Goal: Transaction & Acquisition: Subscribe to service/newsletter

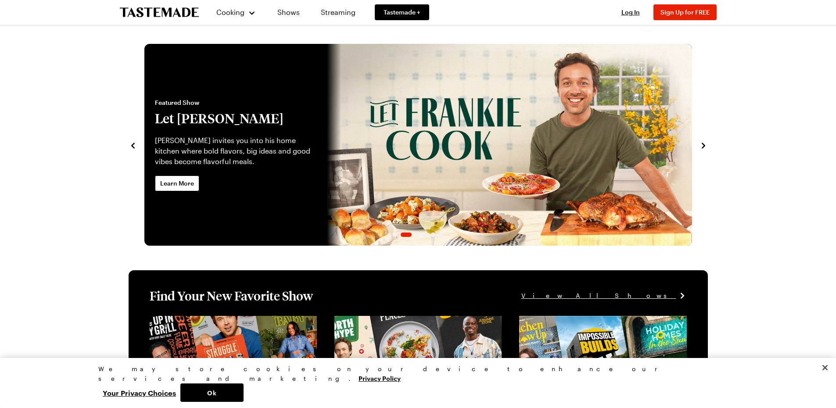
click at [702, 144] on icon "navigate to next item" at bounding box center [703, 145] width 9 height 9
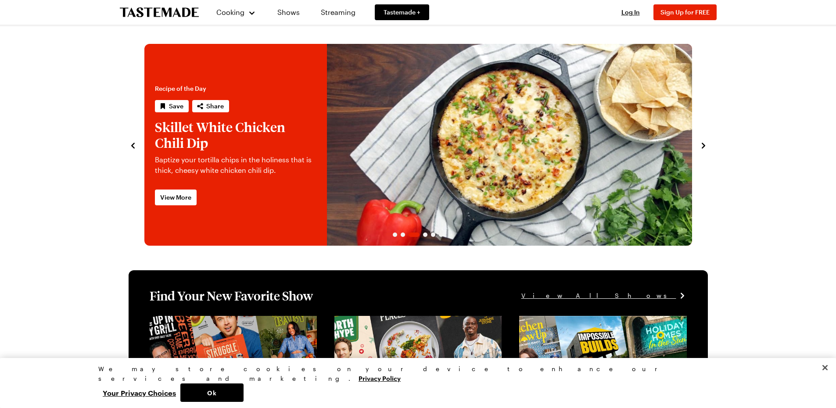
click at [702, 146] on icon "navigate to next item" at bounding box center [703, 145] width 9 height 9
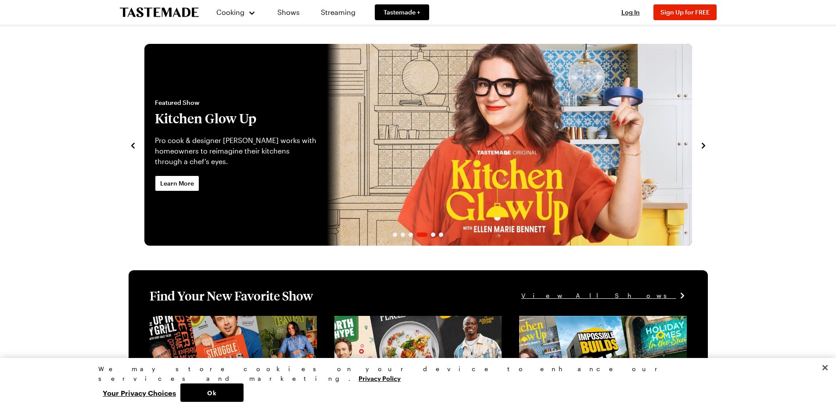
click at [706, 146] on icon "navigate to next item" at bounding box center [703, 145] width 9 height 9
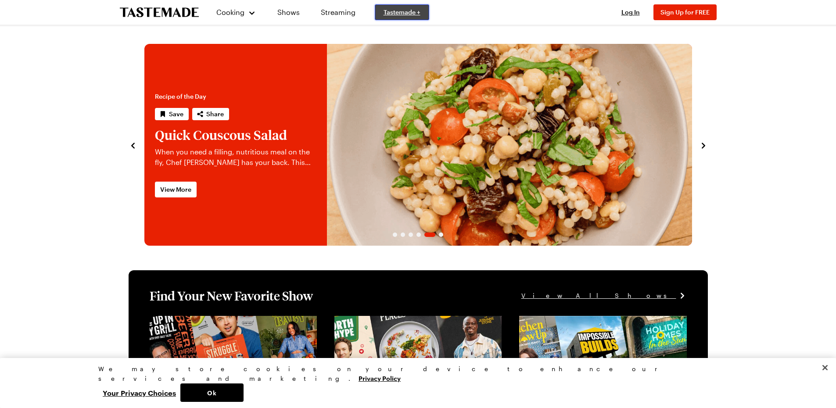
click at [403, 12] on span "Tastemade +" at bounding box center [402, 12] width 37 height 9
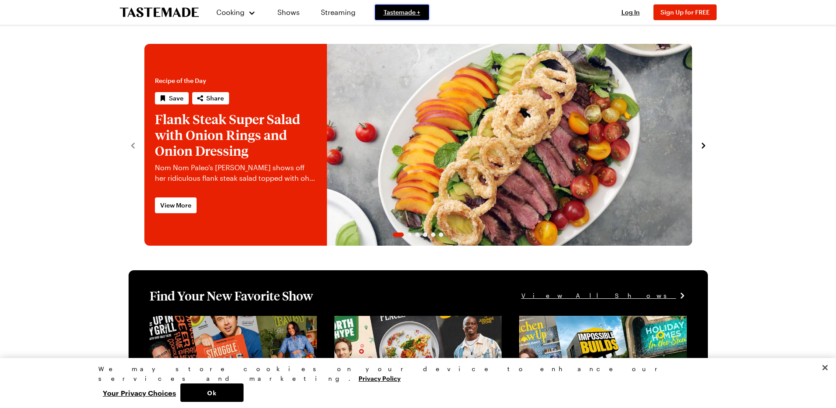
click at [144, 136] on link "Flank Steak Super Salad with Onion Rings and Onion Dressing" at bounding box center [144, 145] width 0 height 202
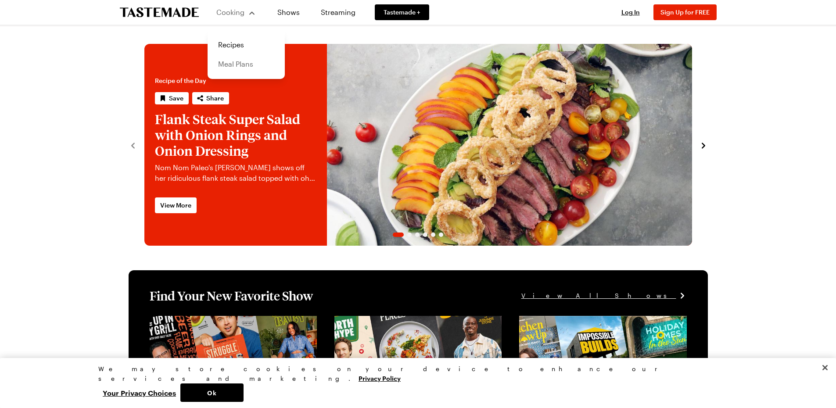
click at [244, 64] on link "Meal Plans" at bounding box center [246, 63] width 67 height 19
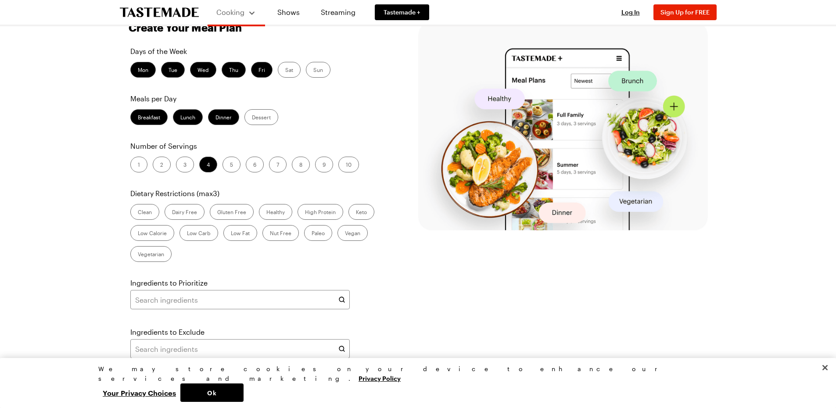
scroll to position [263, 0]
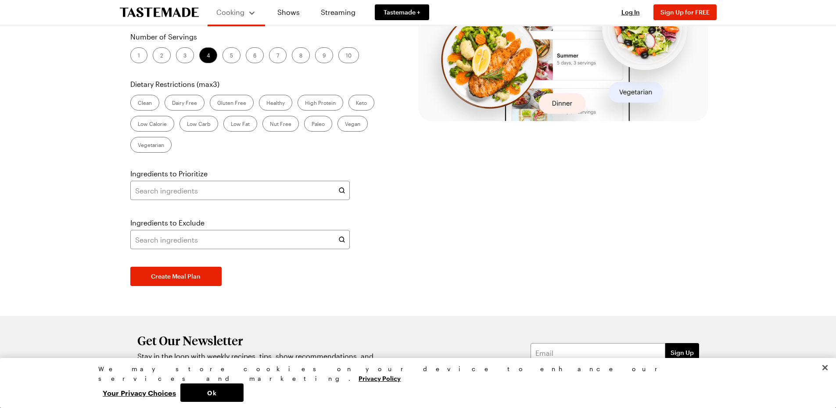
click at [156, 16] on label "Breakfast" at bounding box center [148, 8] width 37 height 16
click at [138, 9] on input "Breakfast" at bounding box center [138, 9] width 0 height 0
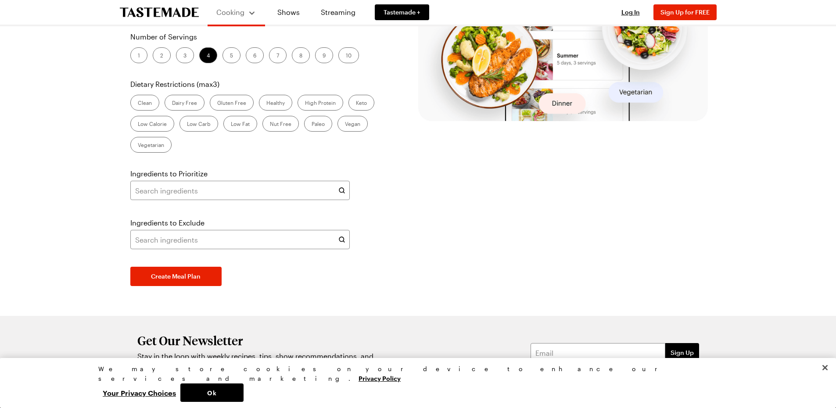
click at [187, 16] on label "Lunch" at bounding box center [188, 8] width 30 height 16
click at [180, 9] on input "Lunch" at bounding box center [180, 9] width 0 height 0
click at [150, 16] on label "Breakfast" at bounding box center [148, 8] width 37 height 16
click at [138, 9] on input "Breakfast" at bounding box center [138, 9] width 0 height 0
click at [196, 16] on label "Lunch" at bounding box center [188, 8] width 30 height 16
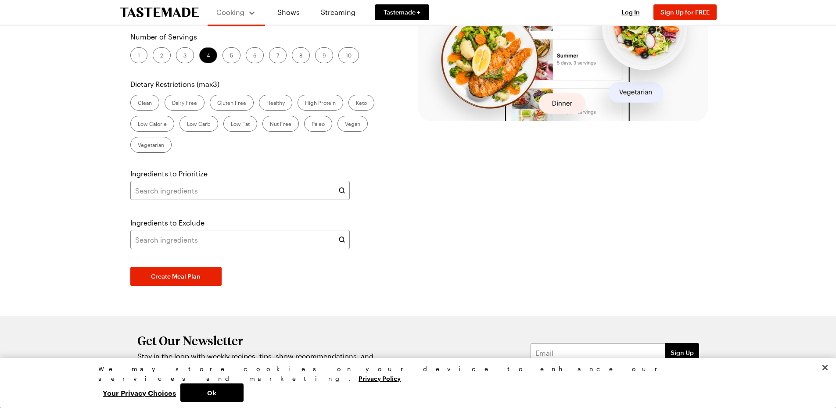
click at [180, 9] on input "Lunch" at bounding box center [180, 9] width 0 height 0
click at [255, 16] on label "Dessert" at bounding box center [262, 8] width 34 height 16
click at [252, 9] on input "Dessert" at bounding box center [252, 9] width 0 height 0
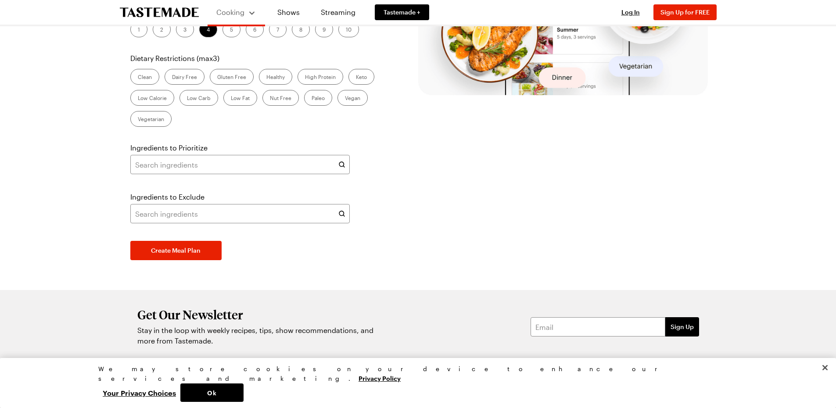
scroll to position [351, 0]
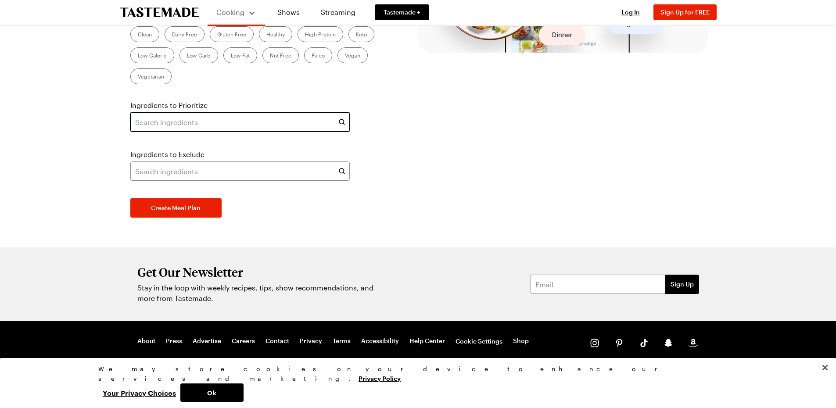
click at [228, 132] on input "text" at bounding box center [240, 121] width 220 height 19
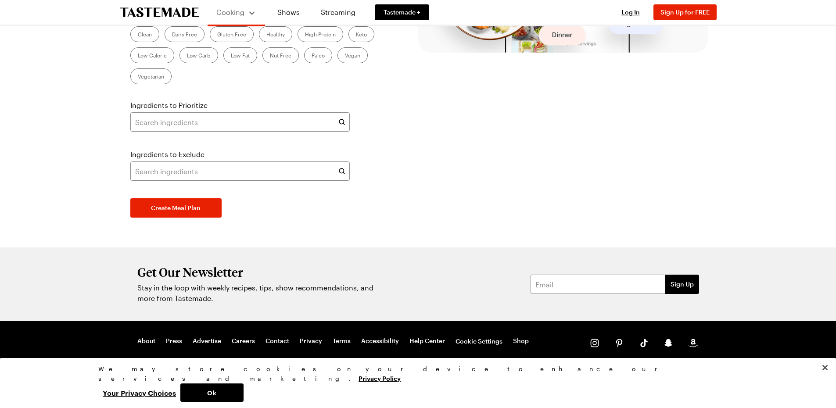
click at [144, 42] on label "Clean" at bounding box center [144, 34] width 29 height 16
click at [138, 35] on input "Clean" at bounding box center [138, 35] width 0 height 0
click at [186, 42] on label "Dairy Free" at bounding box center [185, 34] width 40 height 16
click at [172, 35] on Free "Dairy Free" at bounding box center [172, 35] width 0 height 0
click at [271, 42] on label "Healthy" at bounding box center [275, 34] width 33 height 16
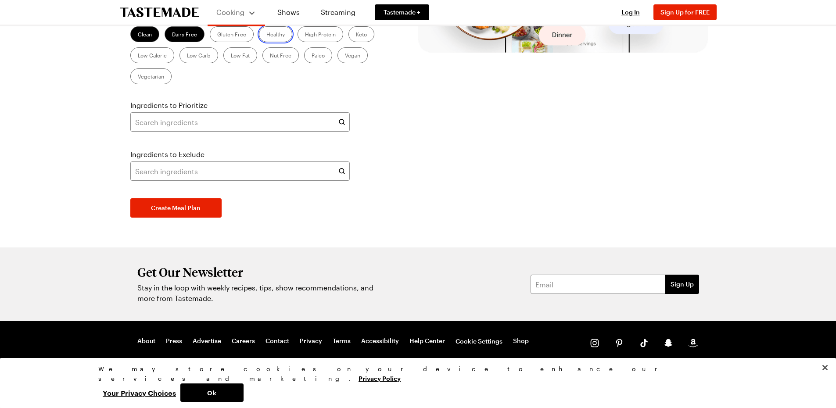
click at [266, 35] on input "Healthy" at bounding box center [266, 35] width 0 height 0
click at [269, 42] on label "Healthy" at bounding box center [275, 34] width 33 height 16
click at [266, 35] on input "Healthy" at bounding box center [266, 35] width 0 height 0
click at [144, 42] on label "Clean" at bounding box center [144, 34] width 29 height 16
click at [138, 35] on input "Clean" at bounding box center [138, 35] width 0 height 0
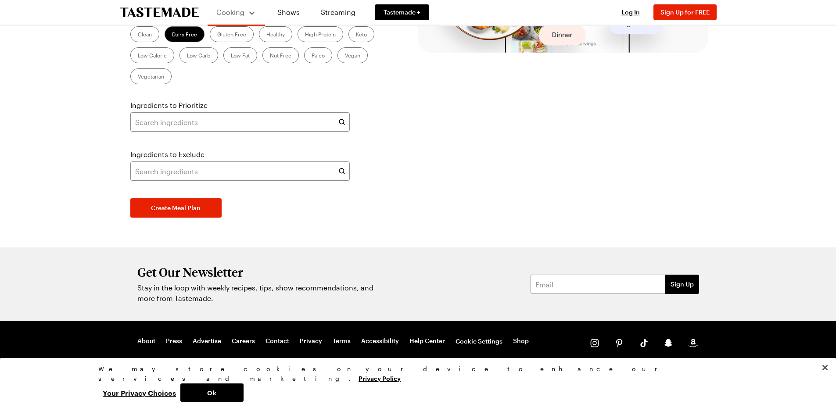
click at [272, 42] on label "Healthy" at bounding box center [275, 34] width 33 height 16
click at [266, 35] on input "Healthy" at bounding box center [266, 35] width 0 height 0
click at [188, 42] on label "Dairy Free" at bounding box center [185, 34] width 40 height 16
click at [172, 35] on Free "Dairy Free" at bounding box center [172, 35] width 0 height 0
click at [228, 42] on label "Gluten Free" at bounding box center [232, 34] width 44 height 16
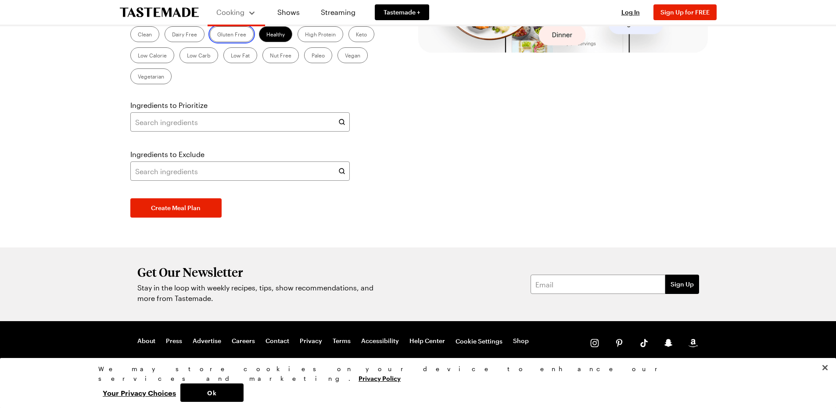
click at [217, 35] on Free "Gluten Free" at bounding box center [217, 35] width 0 height 0
click at [137, 42] on label "Clean" at bounding box center [144, 34] width 29 height 16
click at [138, 35] on input "Clean" at bounding box center [138, 35] width 0 height 0
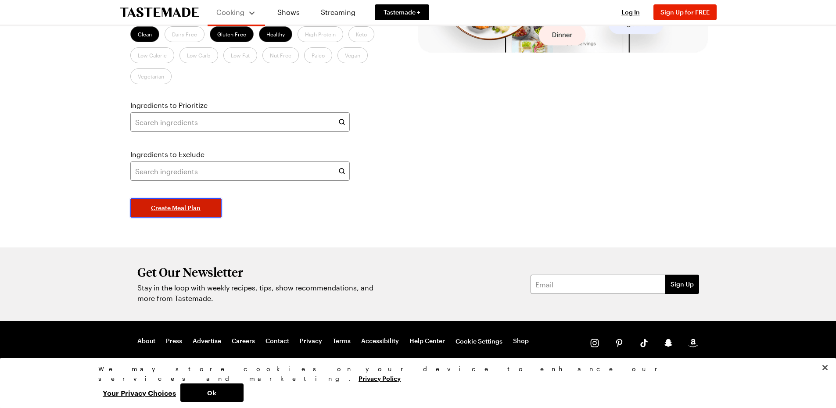
click at [186, 212] on span "Create Meal Plan" at bounding box center [176, 208] width 50 height 9
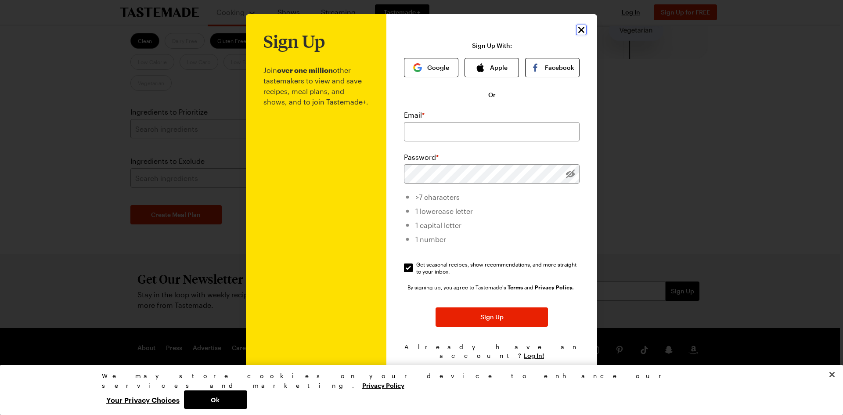
click at [579, 30] on icon "Close" at bounding box center [581, 30] width 11 height 11
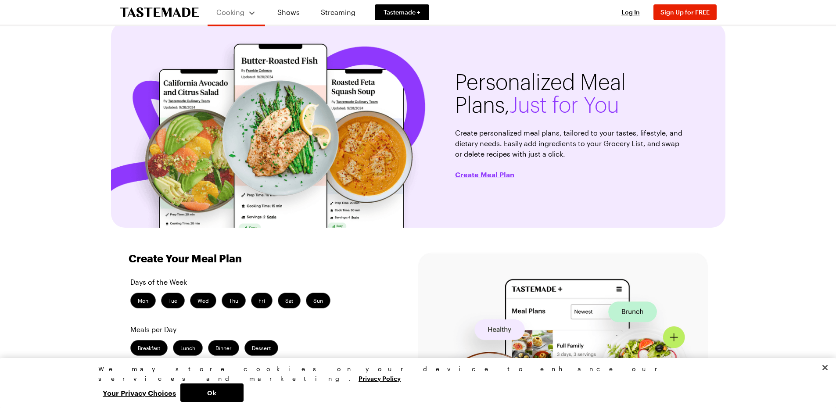
scroll to position [0, 0]
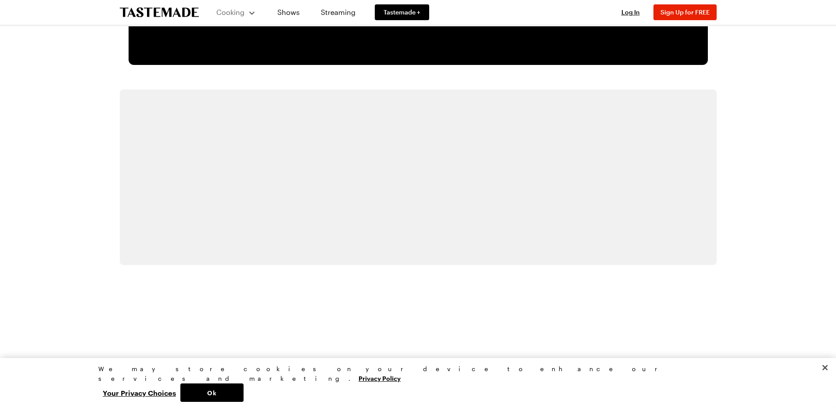
scroll to position [1474, 0]
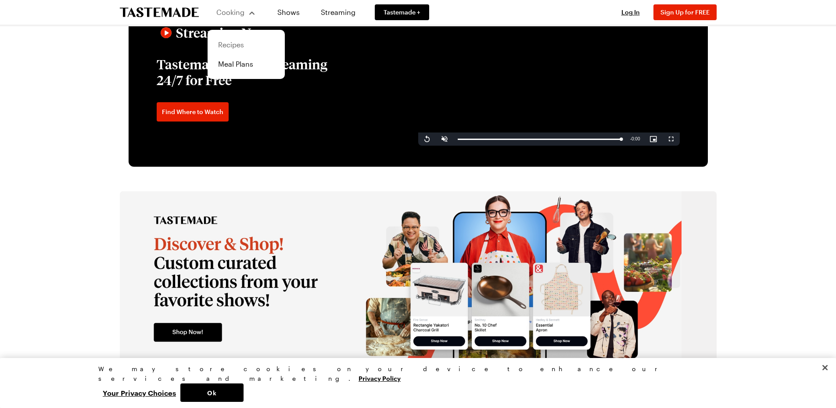
click at [225, 45] on link "Recipes" at bounding box center [246, 44] width 67 height 19
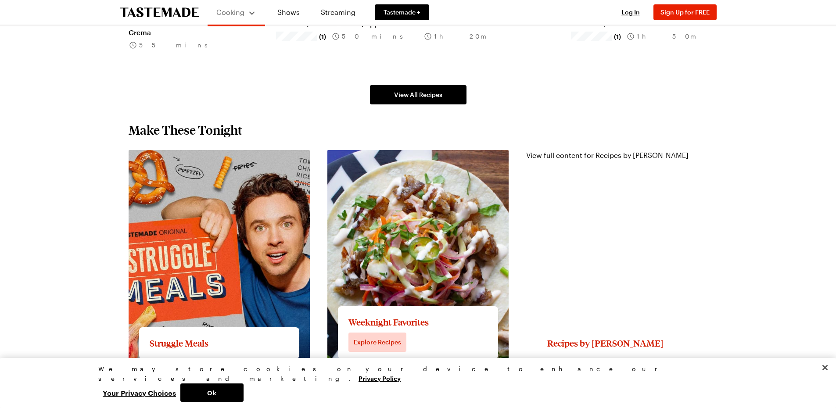
scroll to position [702, 0]
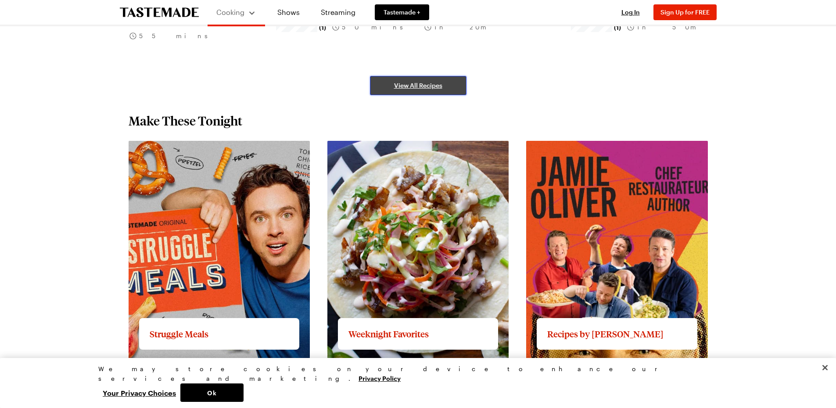
click at [412, 81] on span "View All Recipes" at bounding box center [418, 85] width 48 height 9
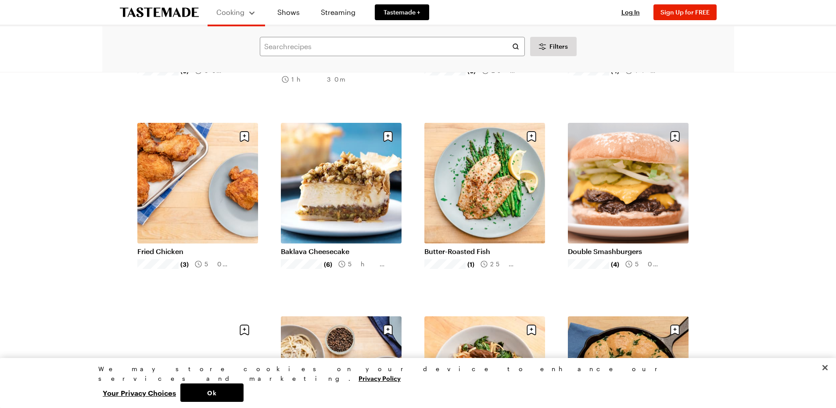
scroll to position [790, 0]
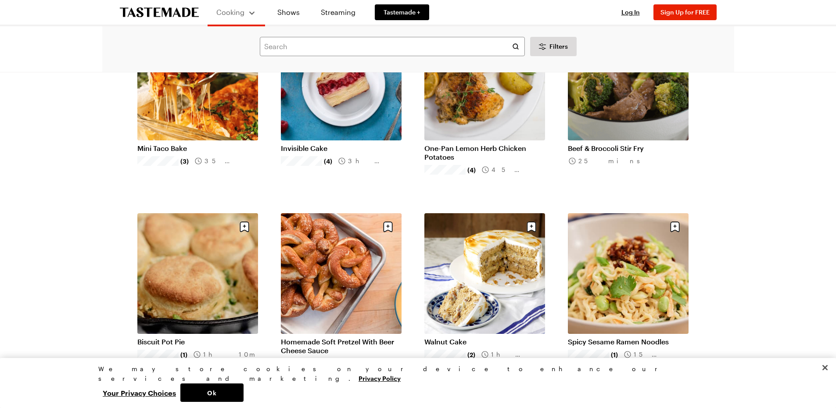
scroll to position [1493, 0]
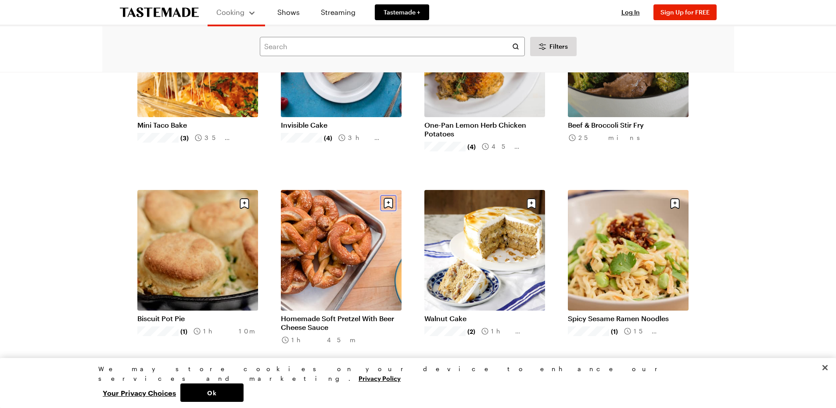
click at [389, 205] on icon "Save recipe" at bounding box center [388, 203] width 9 height 11
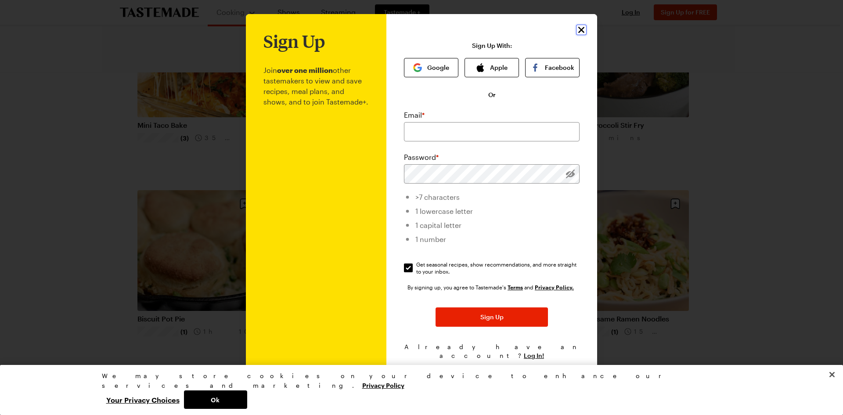
click at [583, 31] on icon "Close" at bounding box center [581, 30] width 6 height 6
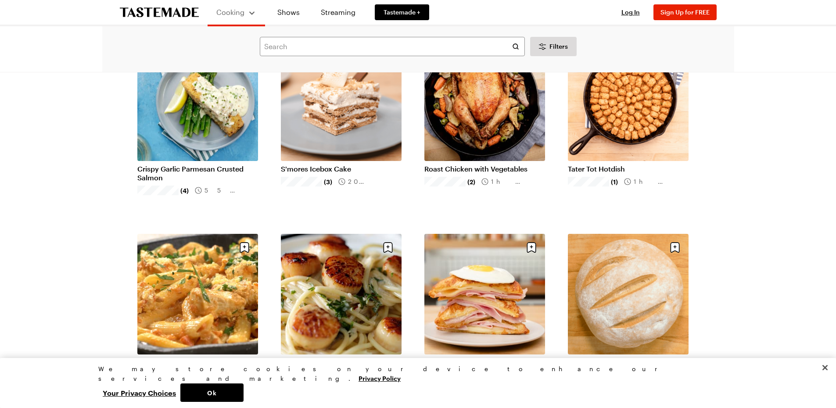
scroll to position [1932, 0]
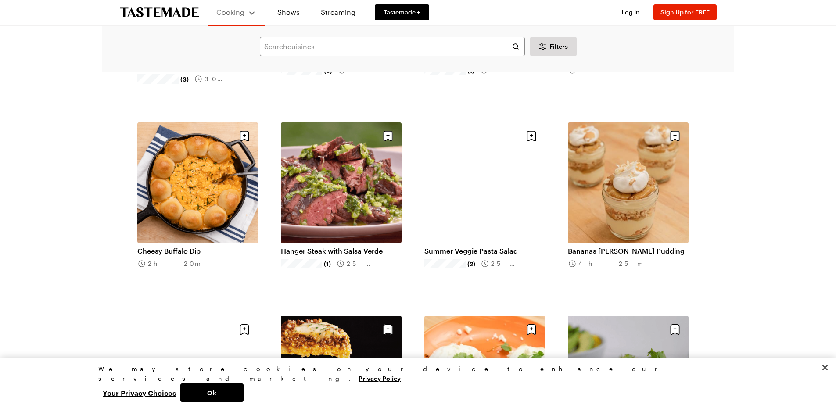
scroll to position [3249, 0]
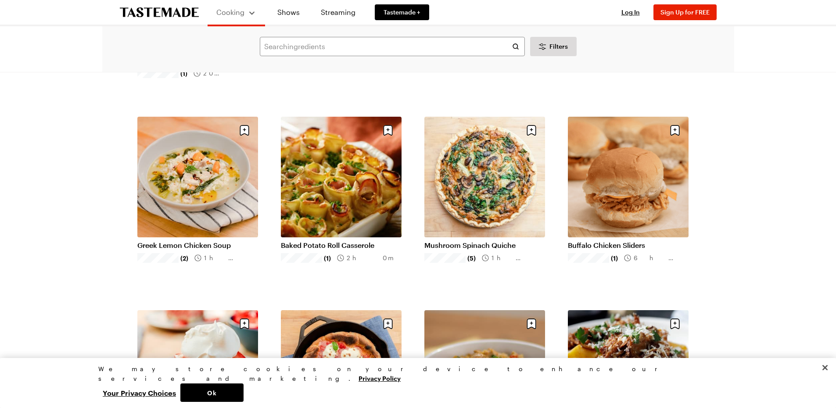
scroll to position [4215, 0]
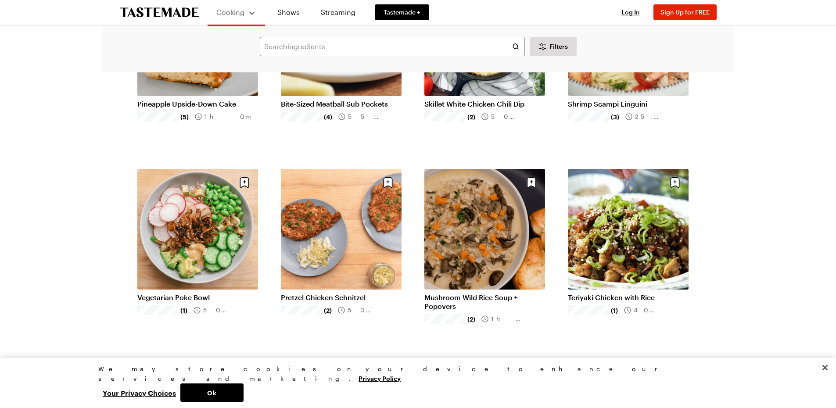
scroll to position [5400, 0]
